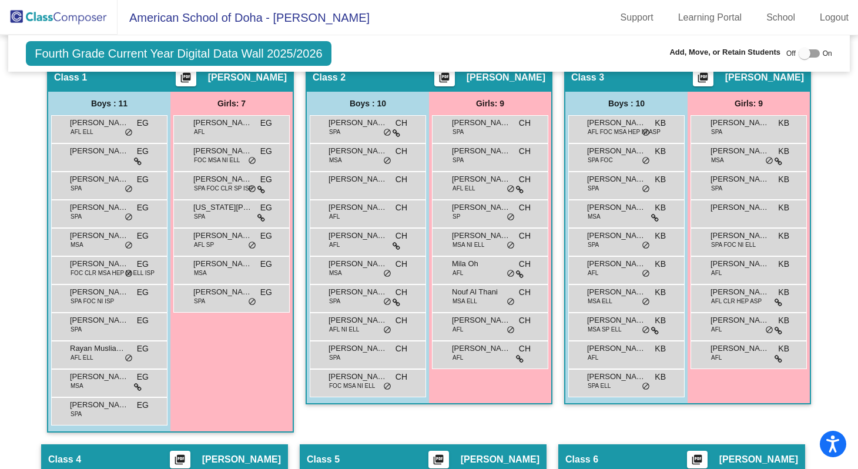
scroll to position [339, 0]
click at [89, 128] on span "[PERSON_NAME]" at bounding box center [99, 122] width 59 height 12
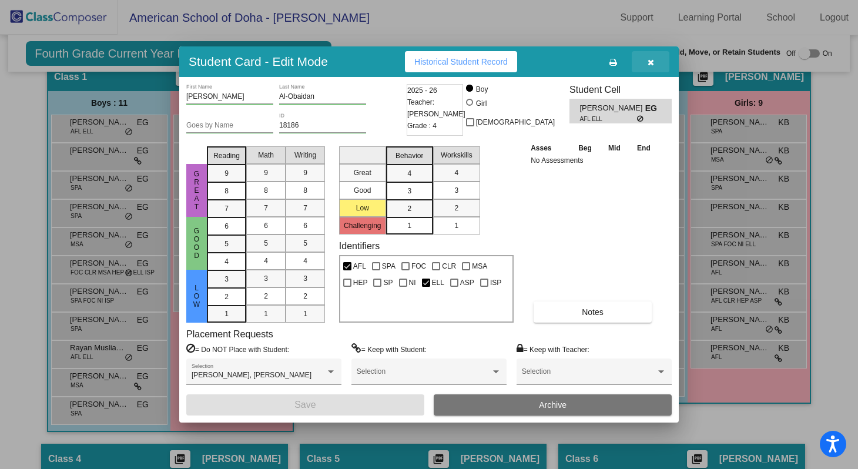
click at [653, 65] on icon "button" at bounding box center [650, 62] width 6 height 8
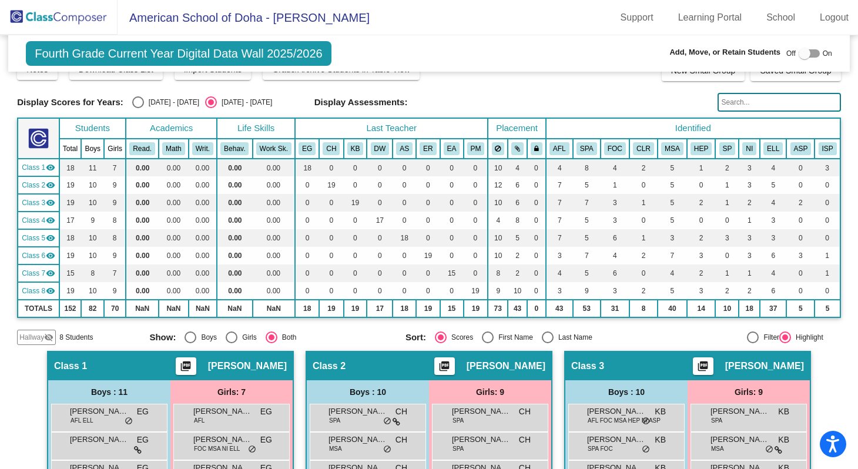
scroll to position [0, 0]
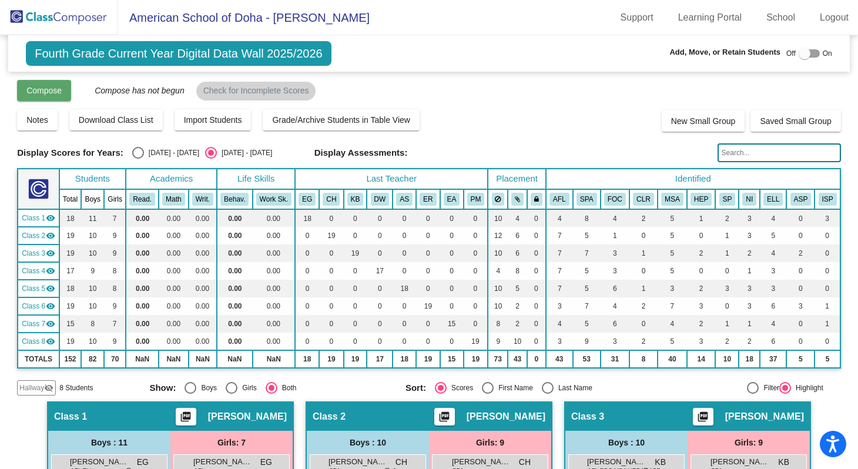
click at [53, 93] on span "Compose" at bounding box center [43, 90] width 35 height 9
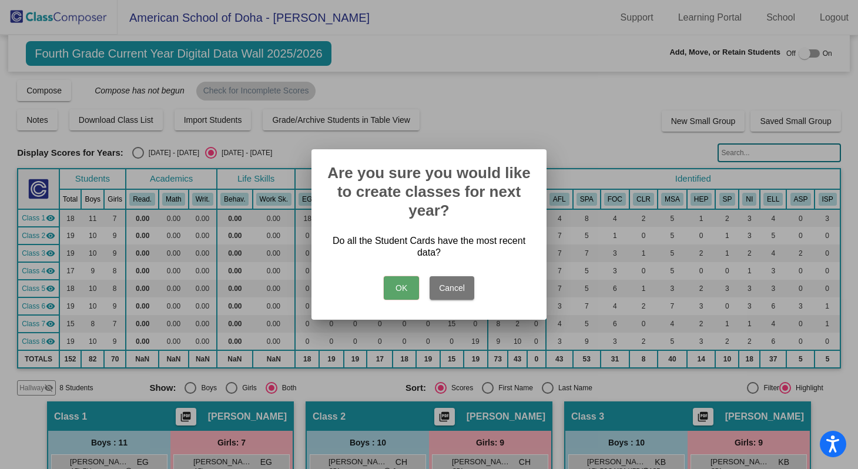
click at [465, 290] on button "Cancel" at bounding box center [451, 287] width 45 height 23
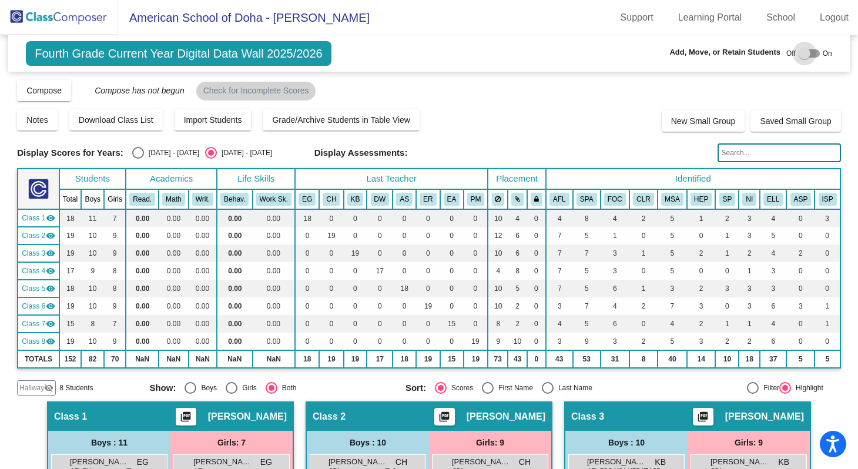
click at [812, 53] on div at bounding box center [808, 53] width 21 height 8
checkbox input "true"
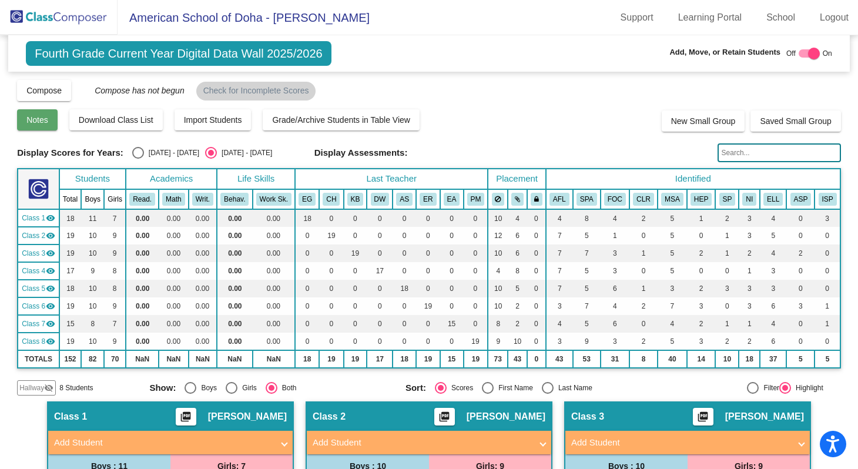
click at [41, 120] on span "Notes" at bounding box center [37, 119] width 22 height 9
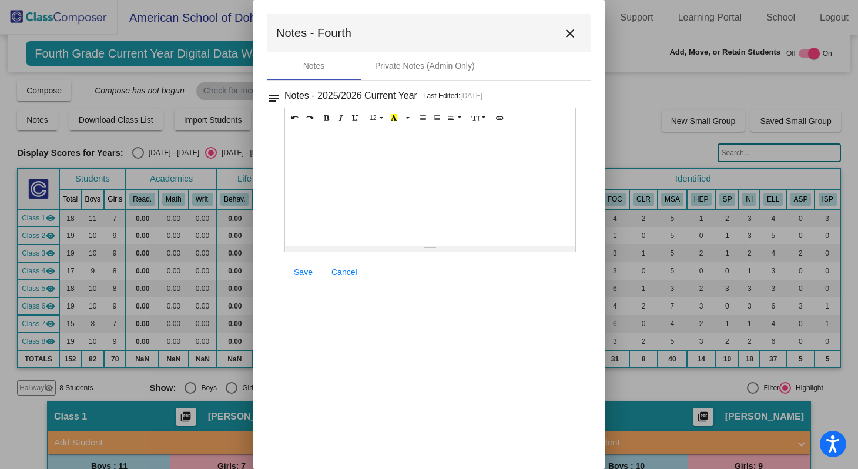
click at [571, 33] on mat-icon "close" at bounding box center [570, 33] width 14 height 14
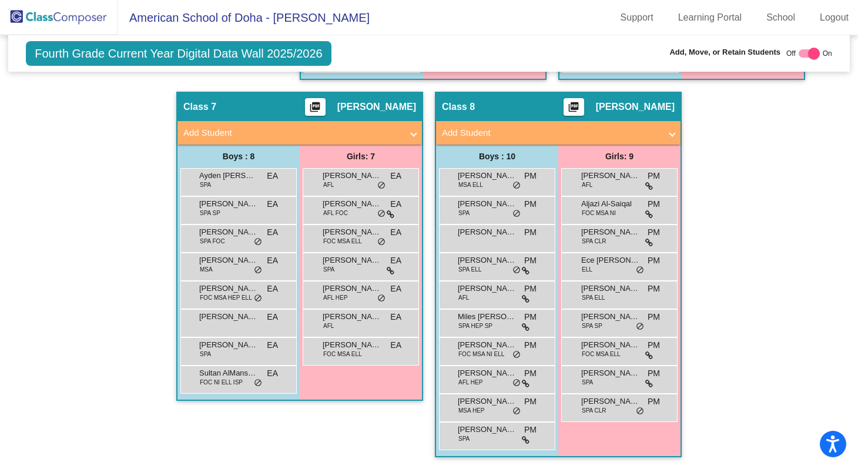
scroll to position [1139, 0]
click at [222, 372] on span "Sultan AlMansouri" at bounding box center [228, 373] width 59 height 12
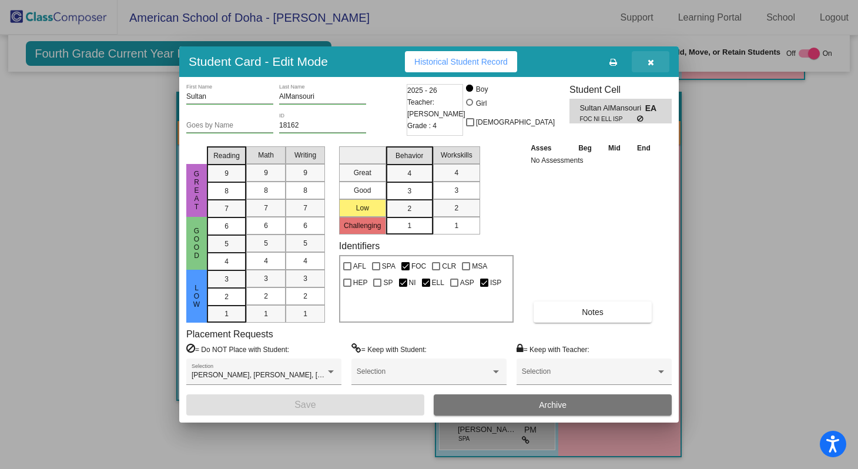
click at [653, 60] on button "button" at bounding box center [650, 61] width 38 height 21
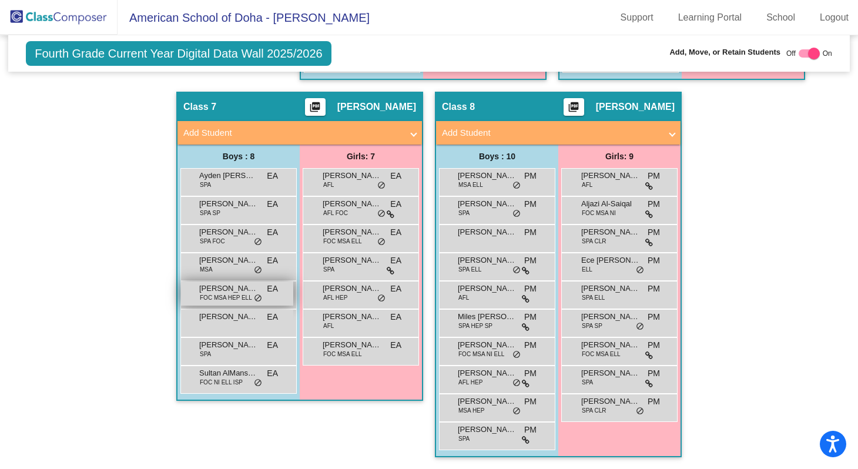
click at [211, 293] on span "FOC MSA HEP ELL" at bounding box center [226, 297] width 52 height 9
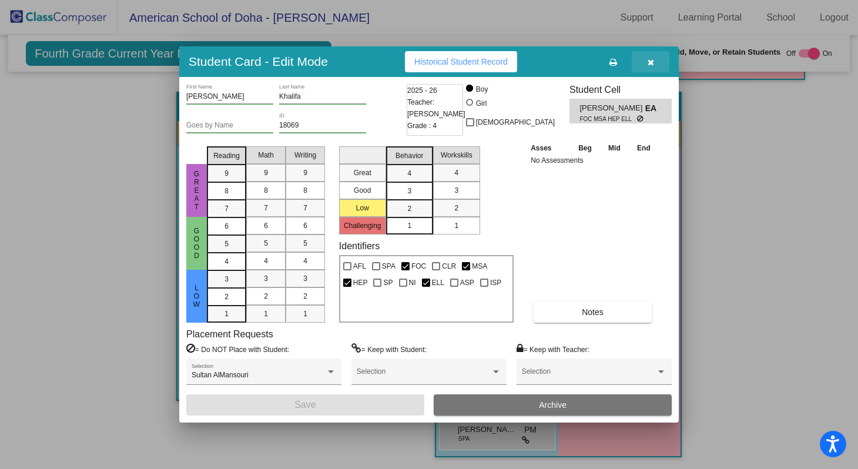
click at [651, 61] on icon "button" at bounding box center [650, 62] width 6 height 8
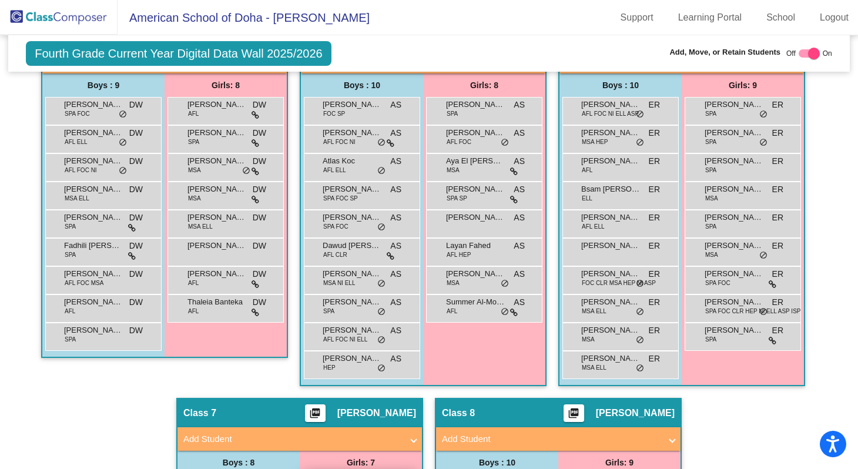
scroll to position [786, 0]
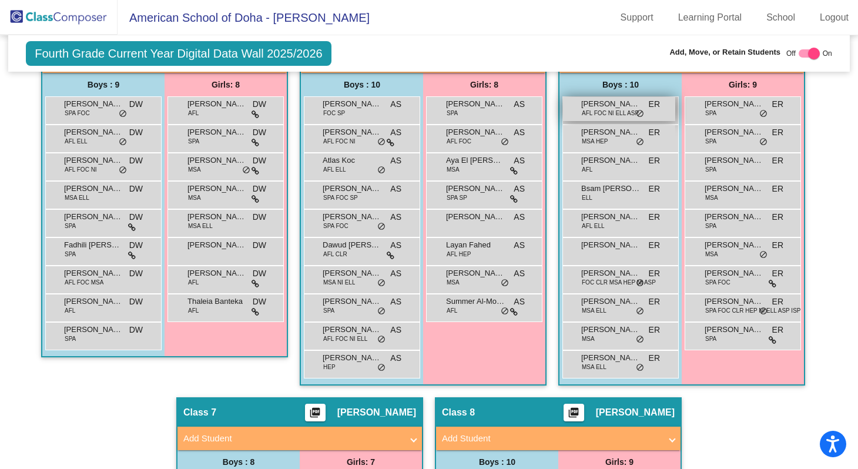
click at [593, 117] on span "AFL FOC NI ELL ASP" at bounding box center [609, 113] width 57 height 9
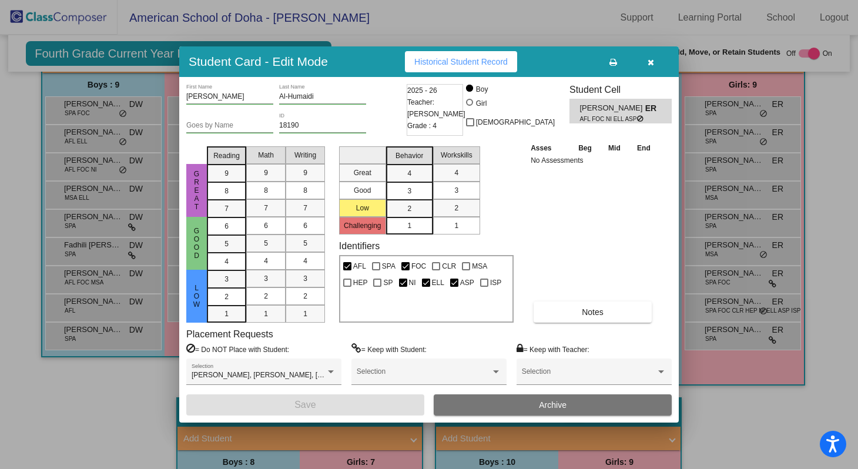
click at [649, 63] on icon "button" at bounding box center [650, 62] width 6 height 8
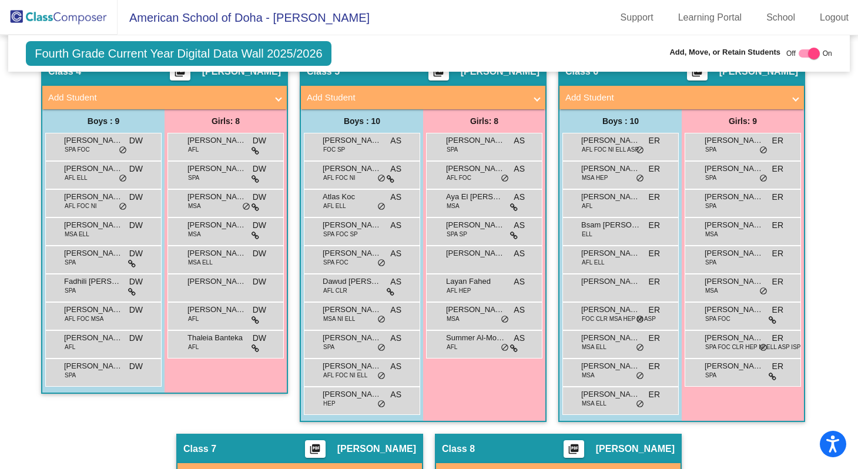
scroll to position [754, 0]
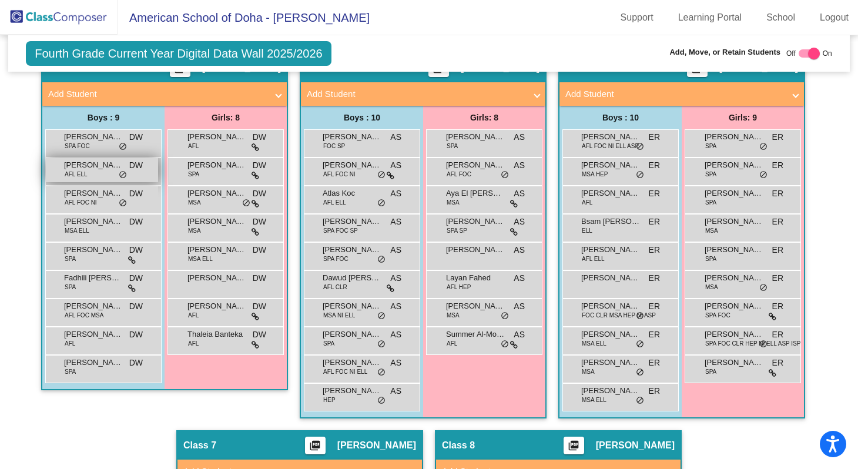
click at [85, 171] on span "[PERSON_NAME]" at bounding box center [93, 165] width 59 height 12
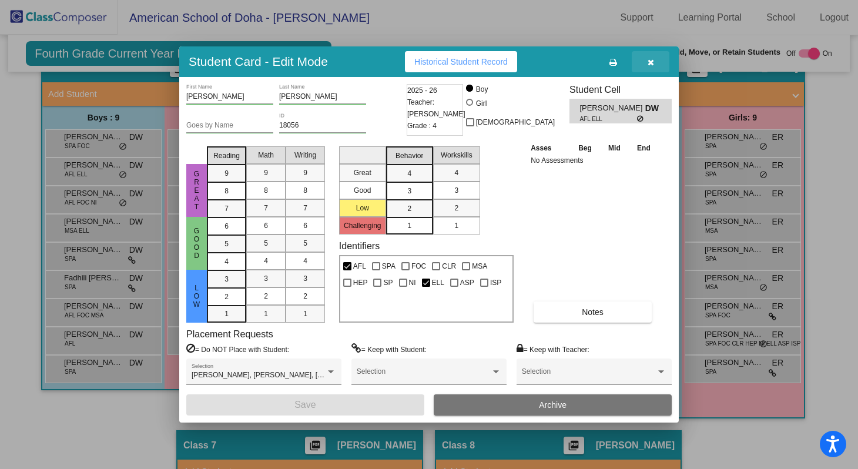
click at [645, 65] on button "button" at bounding box center [650, 61] width 38 height 21
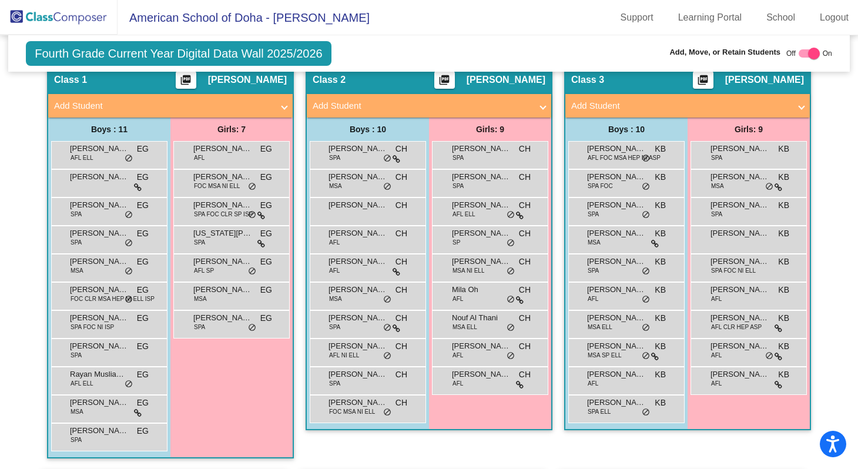
scroll to position [345, 0]
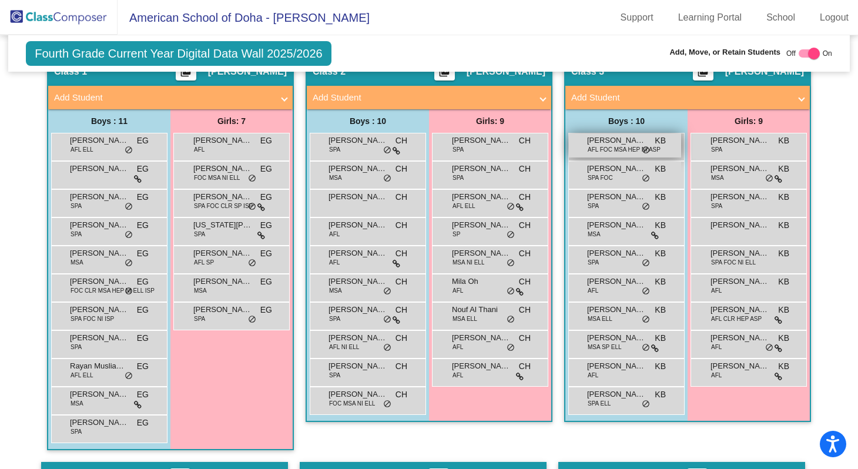
click at [611, 154] on span "AFL FOC MSA HEP NI ASP" at bounding box center [623, 149] width 73 height 9
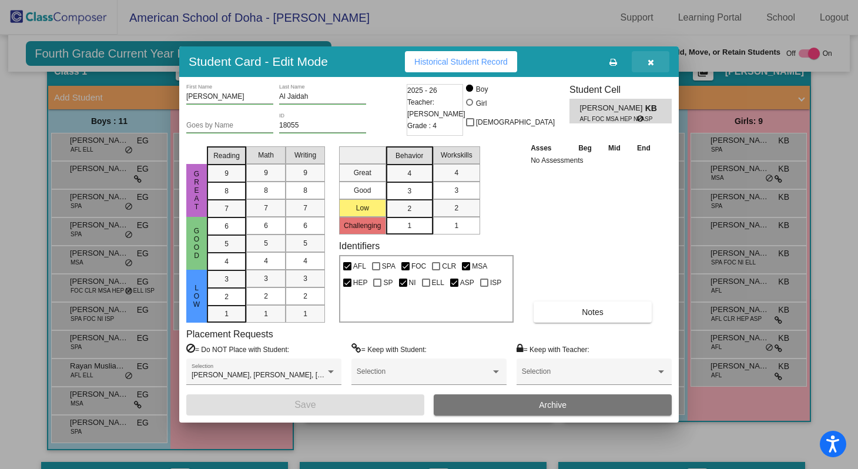
click at [651, 62] on icon "button" at bounding box center [650, 62] width 6 height 8
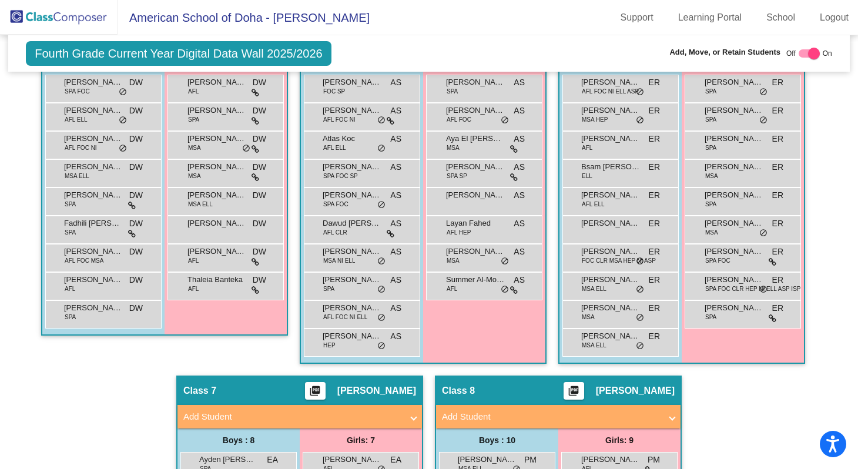
scroll to position [811, 0]
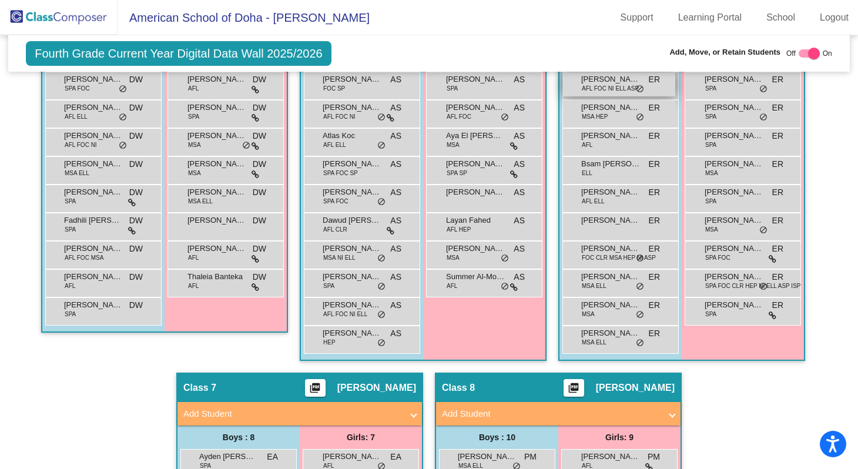
click at [593, 85] on span "[PERSON_NAME]" at bounding box center [610, 79] width 59 height 12
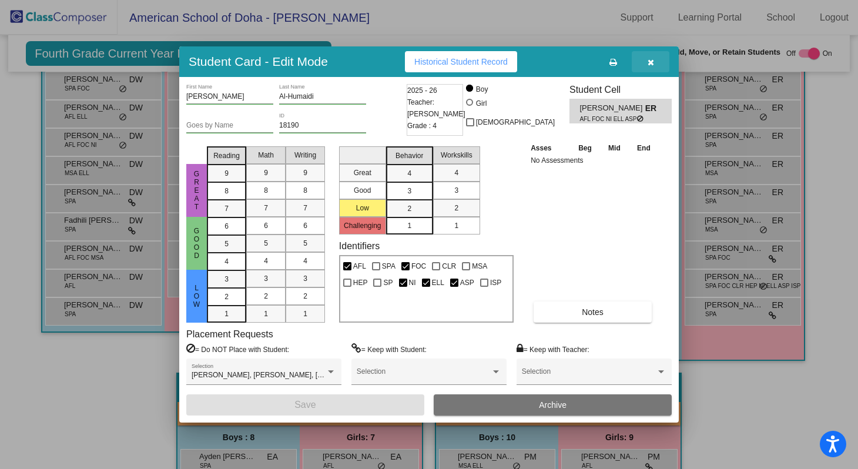
click at [653, 66] on button "button" at bounding box center [650, 61] width 38 height 21
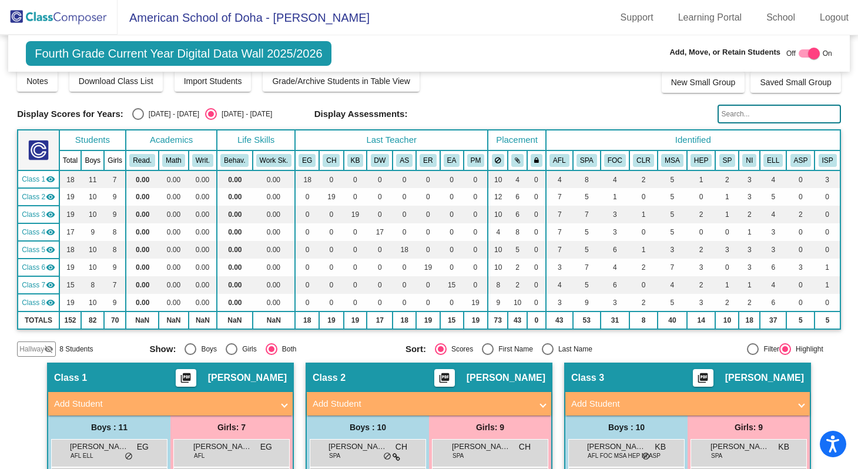
scroll to position [0, 0]
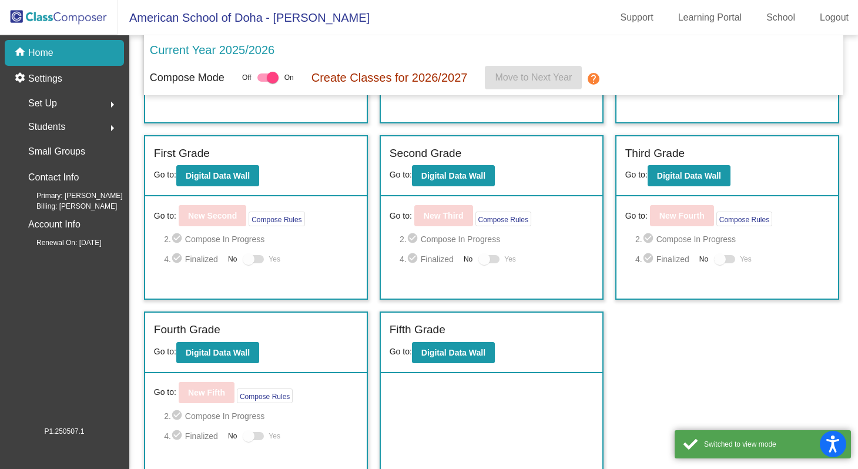
scroll to position [152, 0]
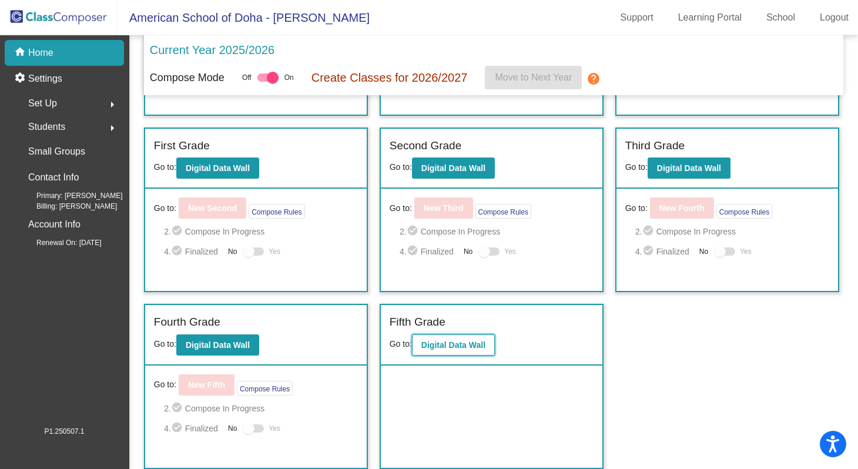
click at [452, 344] on b "Digital Data Wall" at bounding box center [453, 344] width 64 height 9
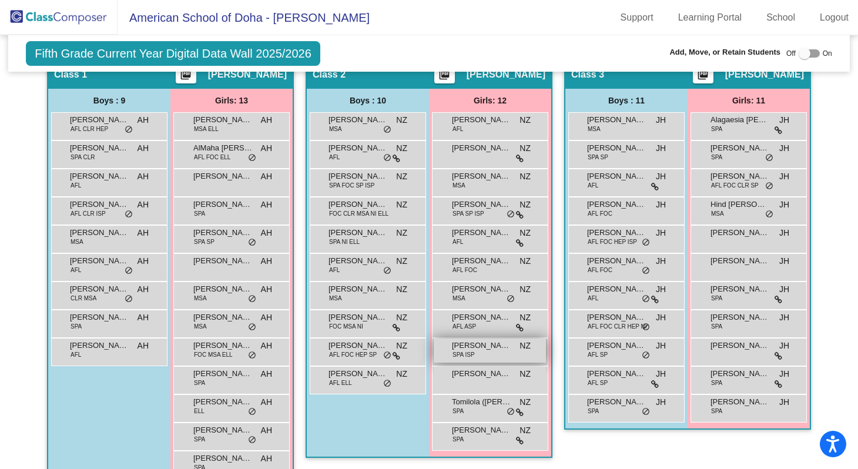
scroll to position [348, 0]
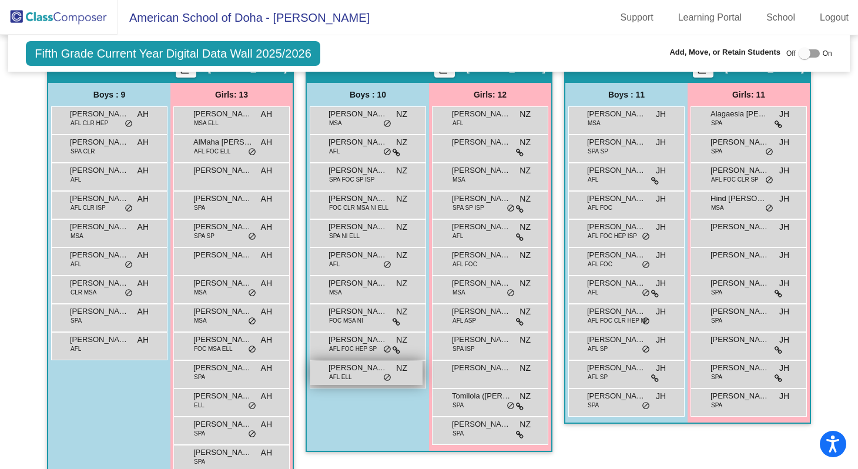
click at [350, 372] on span "[PERSON_NAME]" at bounding box center [357, 368] width 59 height 12
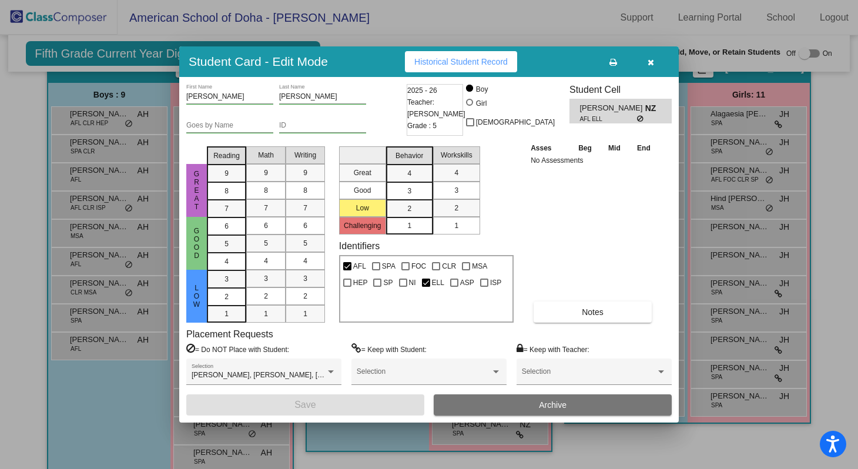
click at [650, 65] on icon "button" at bounding box center [650, 62] width 6 height 8
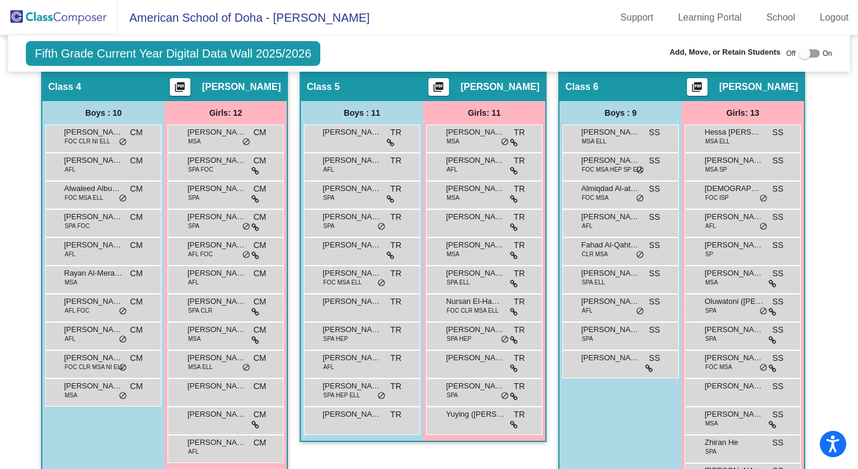
scroll to position [775, 0]
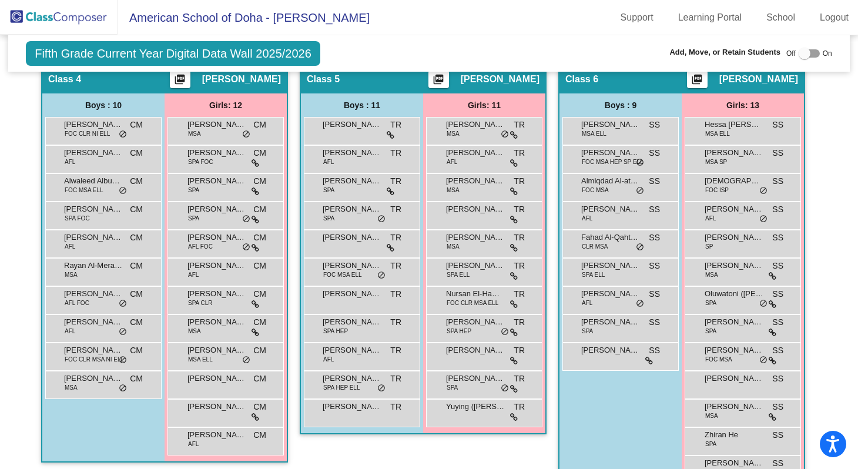
click at [0, 0] on div "Boys : 9 [PERSON_NAME] MSA ELL SS lock do_not_disturb_alt [PERSON_NAME] FOC MSA…" at bounding box center [0, 0] width 0 height 0
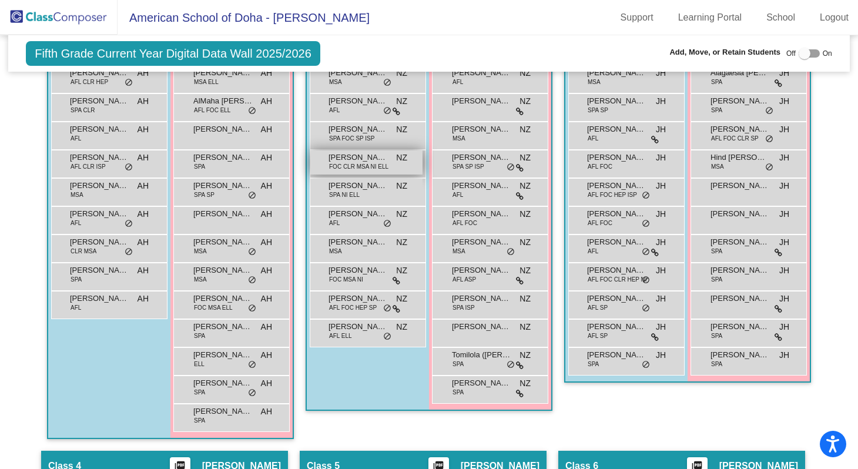
scroll to position [388, 0]
click at [353, 160] on span "[PERSON_NAME]" at bounding box center [357, 158] width 59 height 12
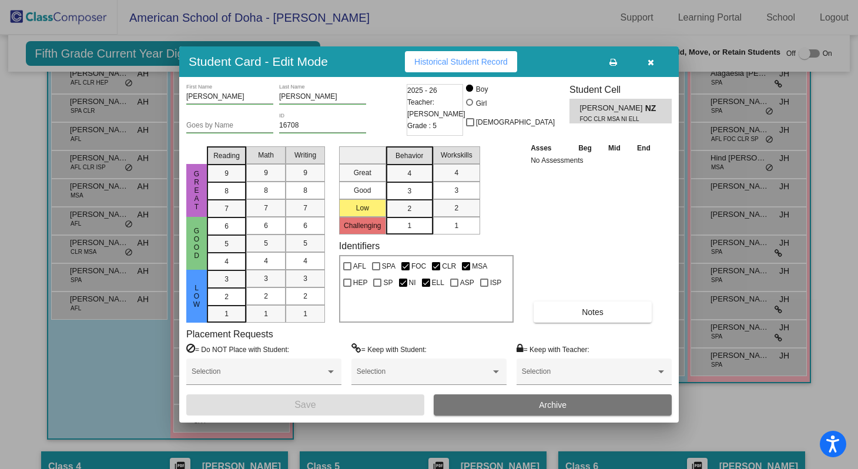
click at [653, 60] on button "button" at bounding box center [650, 61] width 38 height 21
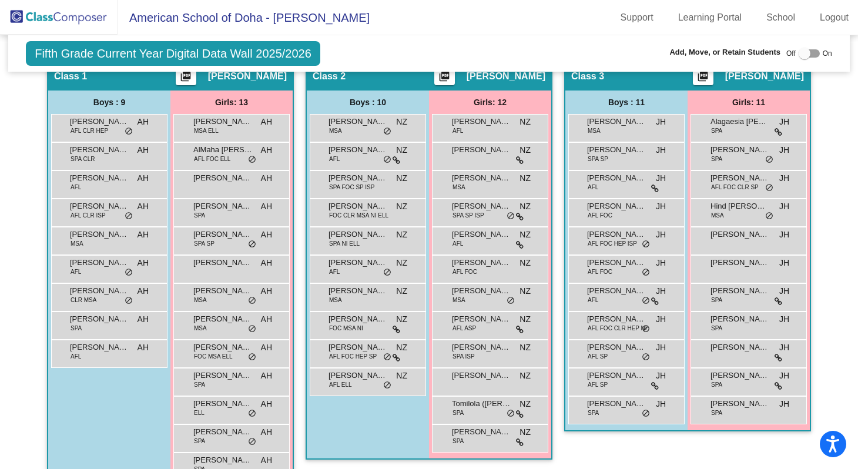
scroll to position [339, 0]
